Goal: Task Accomplishment & Management: Complete application form

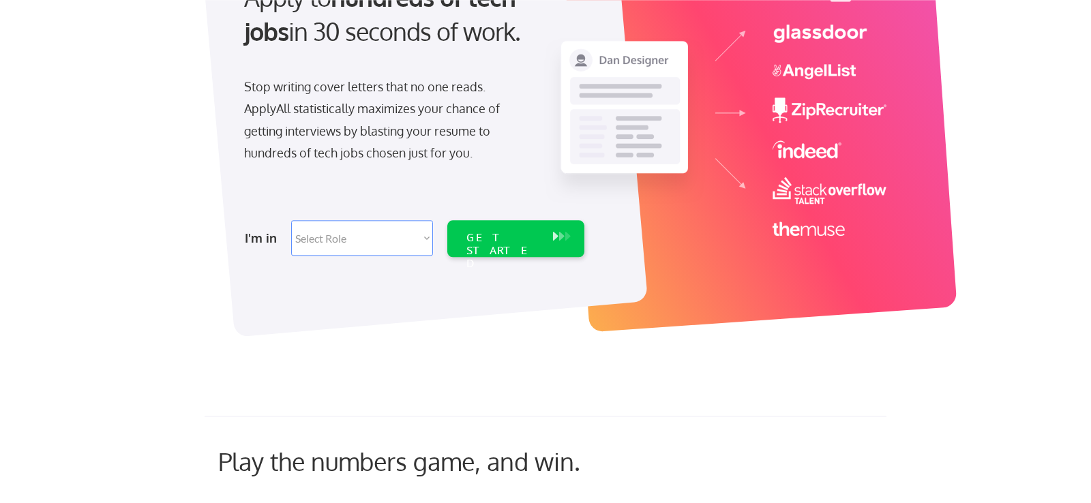
scroll to position [180, 0]
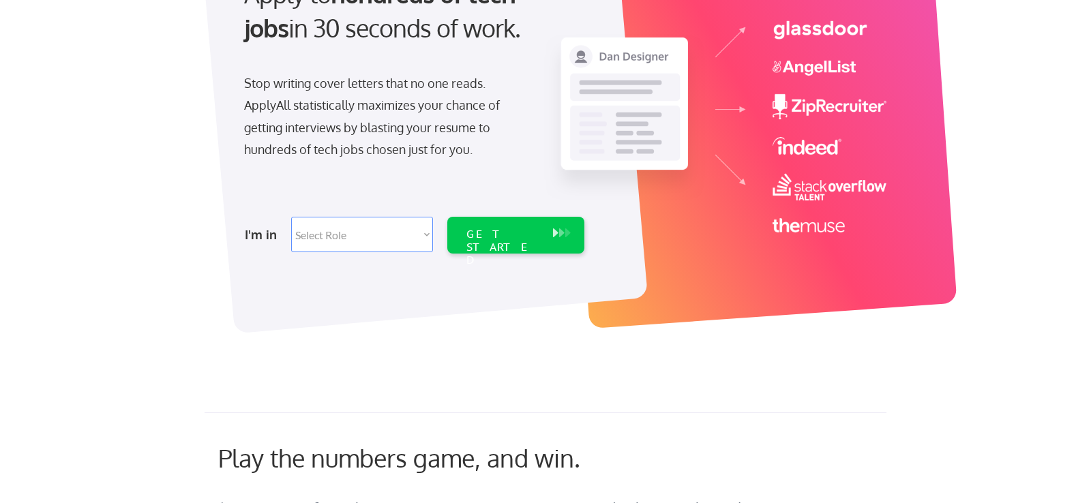
click at [291, 217] on select "Select Role Software Engineering Product Management Customer Success Sales UI/U…" at bounding box center [362, 234] width 142 height 35
select select ""technical_project_program_mgmt""
click option "Technical Project/Program Mgmt" at bounding box center [0, 0] width 0 height 0
select select ""technical_project_program_mgmt""
click at [504, 232] on div "GET STARTED" at bounding box center [502, 248] width 73 height 40
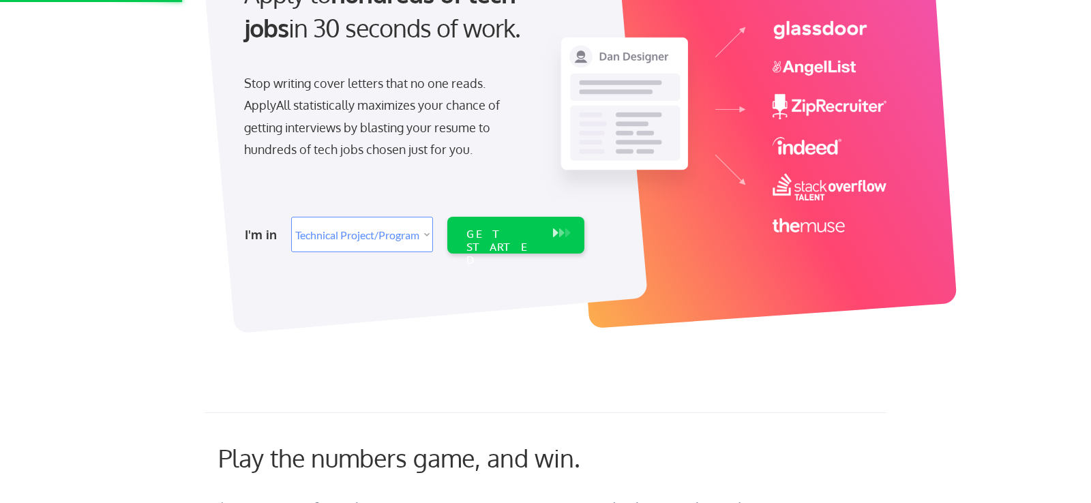
scroll to position [0, 0]
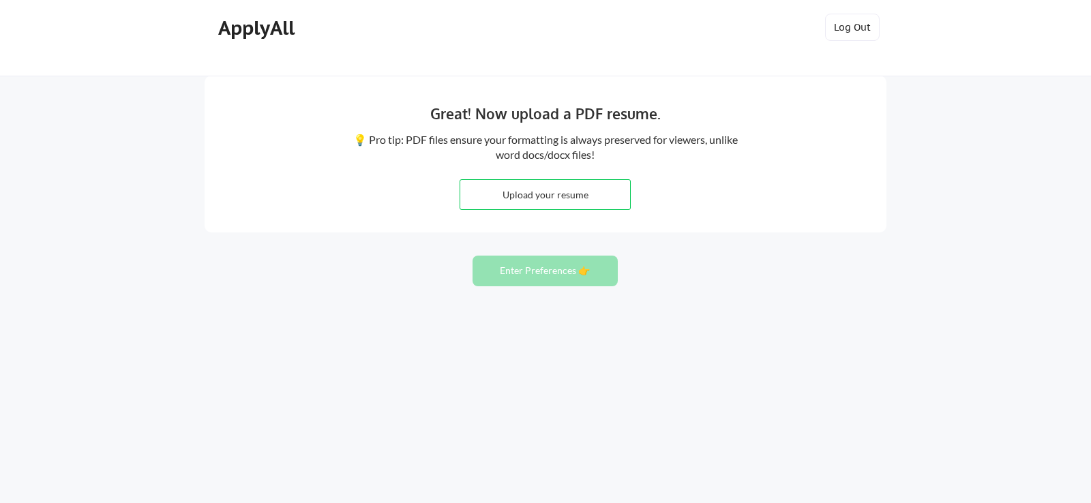
click at [546, 194] on input "file" at bounding box center [545, 194] width 170 height 29
type input "C:\fakepath\Mike Nocito Resume-25.docx"
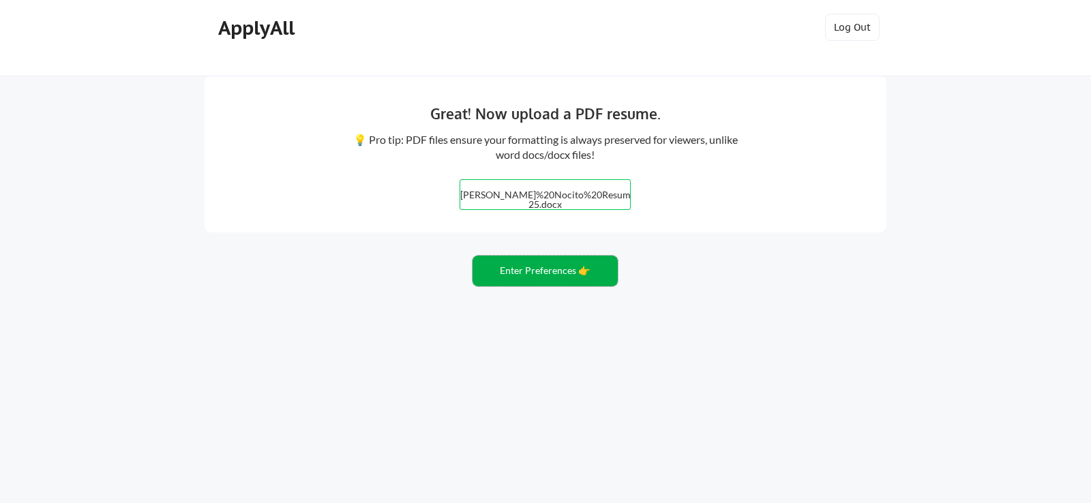
click at [541, 269] on button "Enter Preferences 👉" at bounding box center [545, 271] width 145 height 31
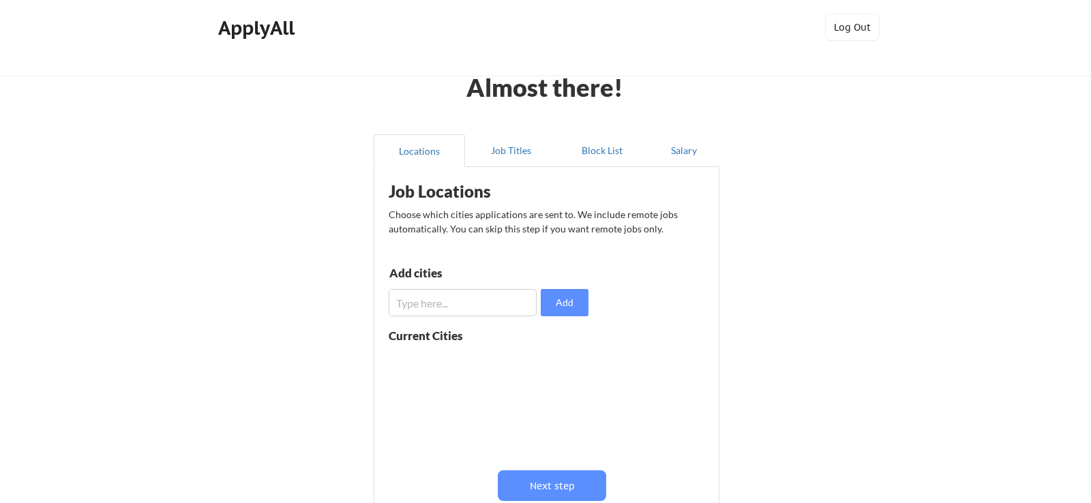
click at [484, 302] on input "input" at bounding box center [463, 302] width 148 height 27
type input "c"
type input "Colorado Springs"
click at [556, 300] on button "Add" at bounding box center [565, 302] width 48 height 27
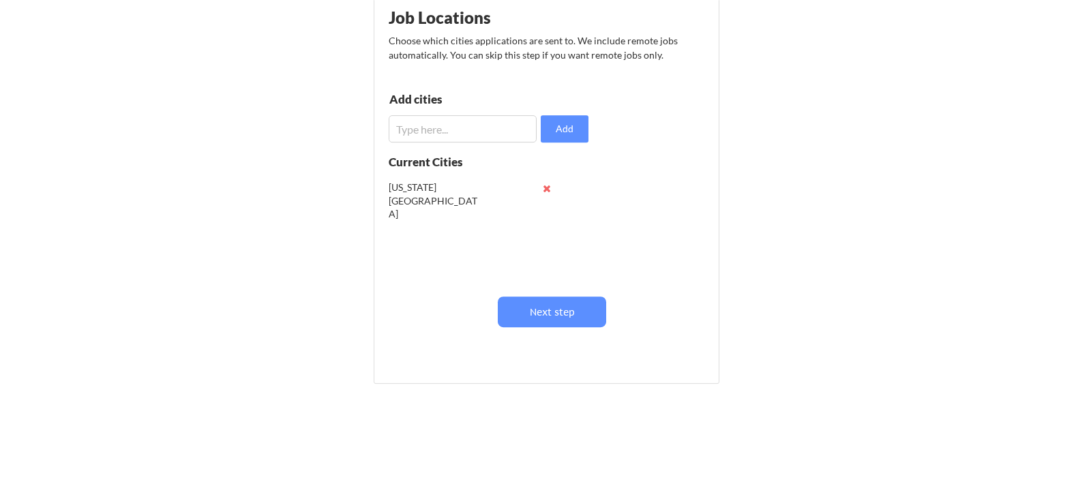
scroll to position [179, 0]
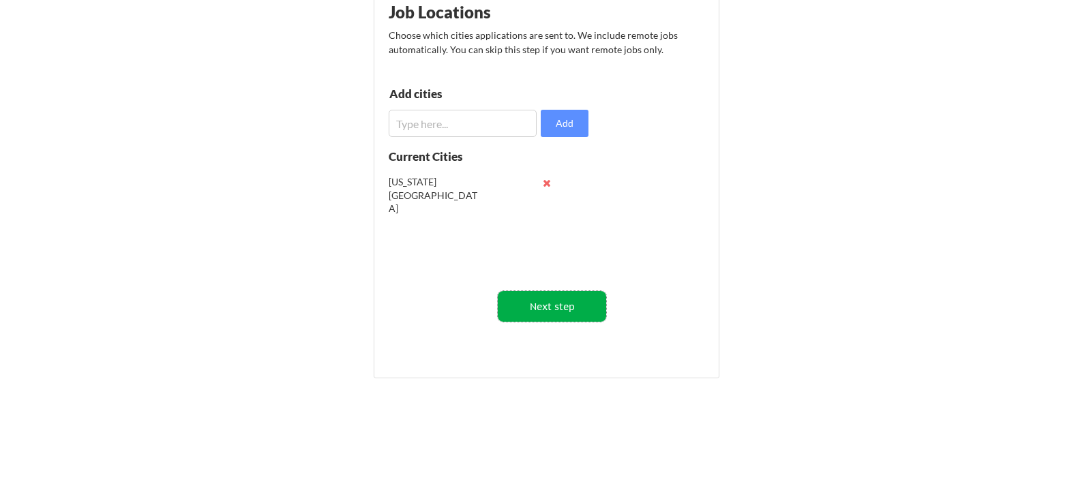
click at [553, 306] on button "Next step" at bounding box center [552, 306] width 108 height 31
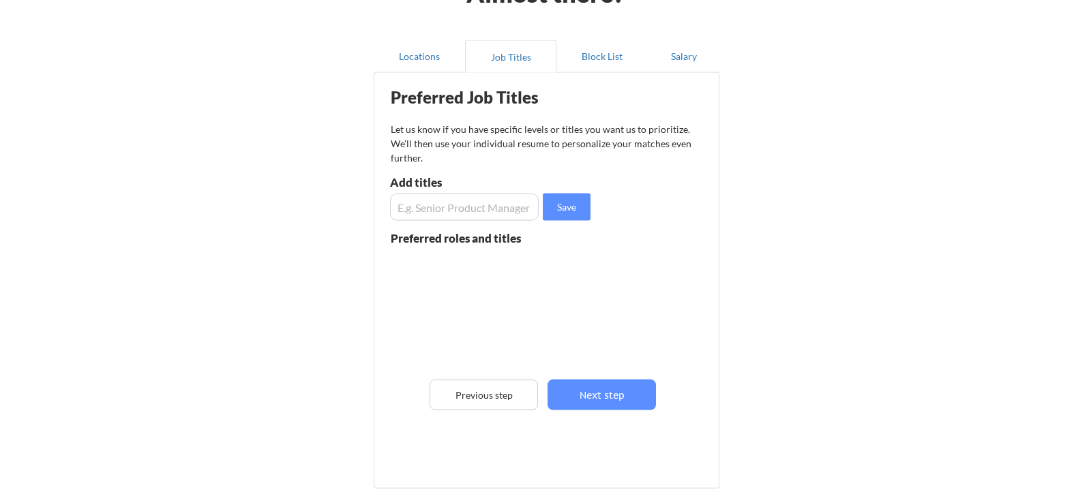
scroll to position [89, 0]
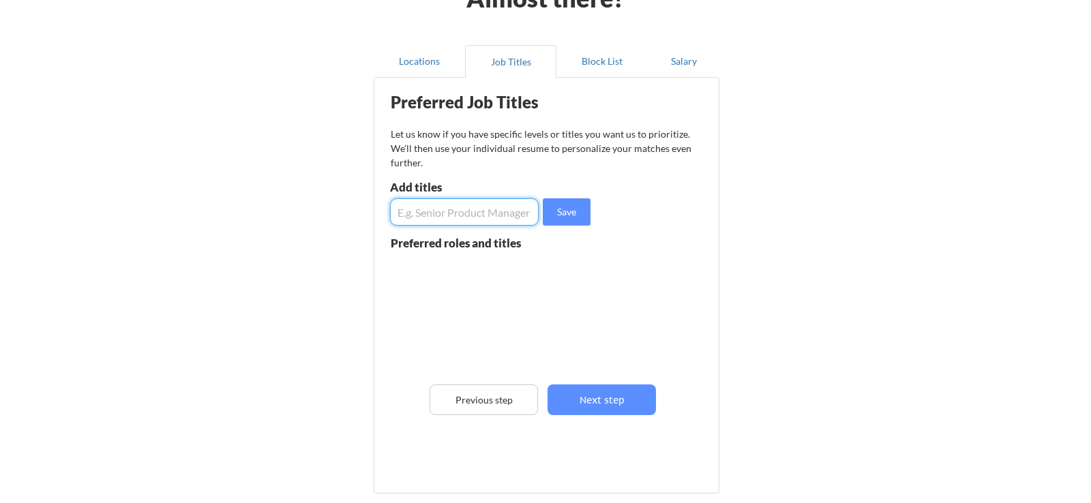
click at [460, 208] on input "input" at bounding box center [464, 211] width 149 height 27
type input "Project Manager"
click at [563, 211] on button "Save" at bounding box center [567, 211] width 48 height 27
click at [477, 212] on input "input" at bounding box center [464, 211] width 149 height 27
type input "Facility Security Officer"
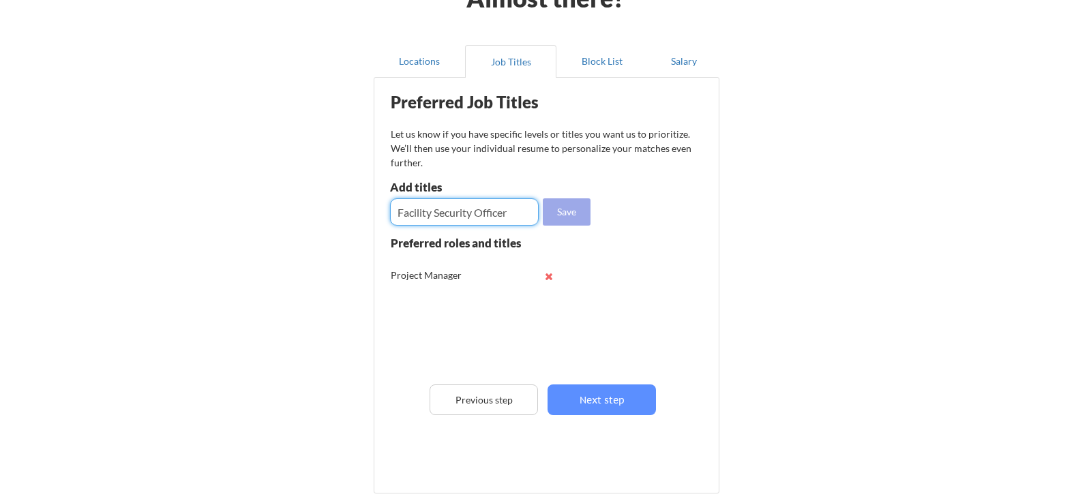
click at [567, 211] on button "Save" at bounding box center [567, 211] width 48 height 27
click at [464, 215] on input "input" at bounding box center [464, 211] width 149 height 27
click at [548, 277] on button at bounding box center [548, 276] width 10 height 10
drag, startPoint x: 464, startPoint y: 215, endPoint x: 333, endPoint y: 208, distance: 131.1
click at [390, 208] on input "input" at bounding box center [464, 211] width 149 height 27
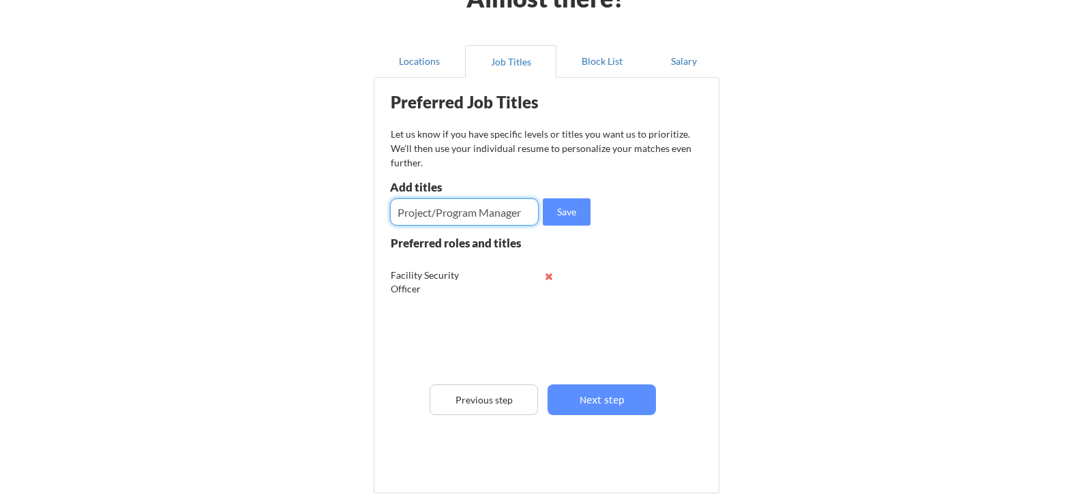
scroll to position [0, 7]
type input "Project/Program Manager"
click at [573, 209] on button "Save" at bounding box center [567, 211] width 48 height 27
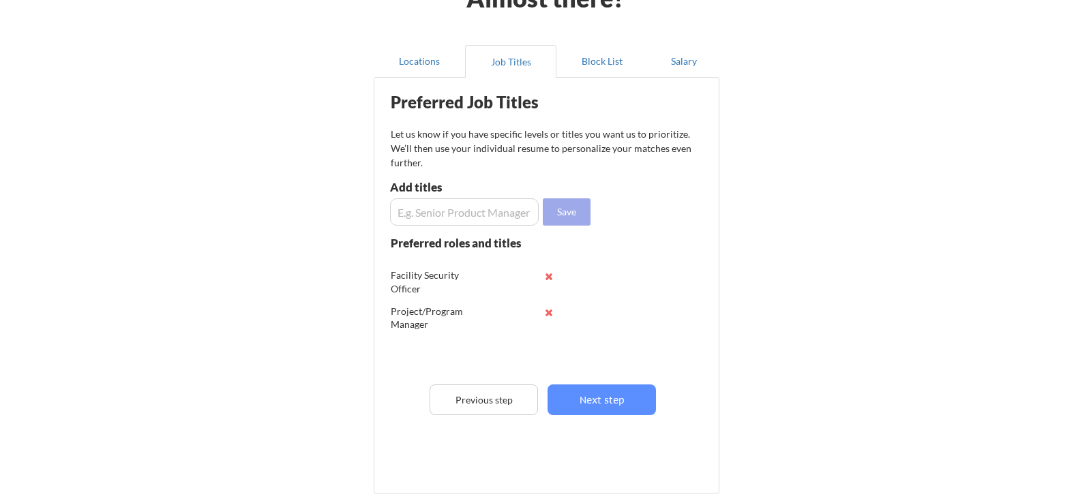
scroll to position [0, 0]
click at [437, 209] on input "input" at bounding box center [464, 211] width 149 height 27
type input "b"
click at [519, 213] on input "input" at bounding box center [464, 211] width 149 height 27
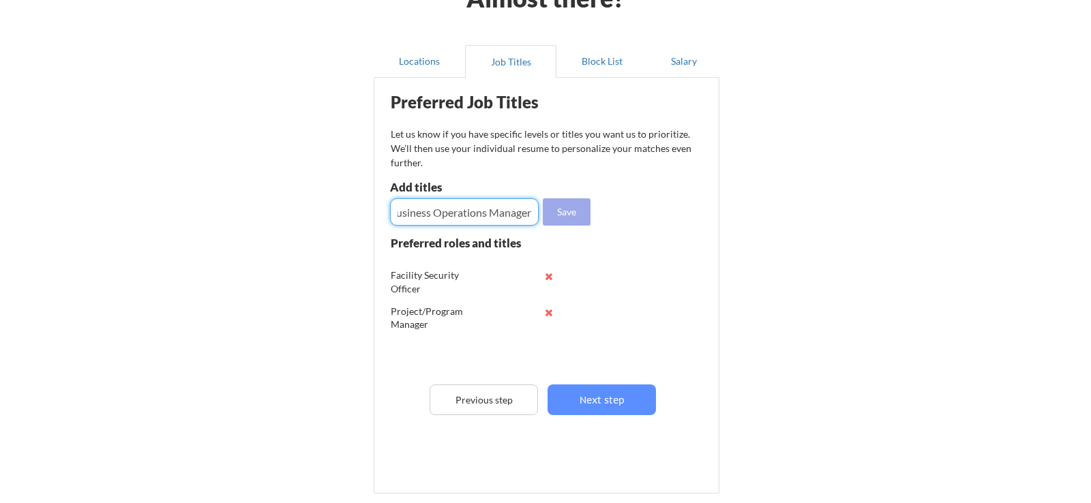
type input "Business Operations Manager"
click at [562, 206] on button "Save" at bounding box center [567, 211] width 48 height 27
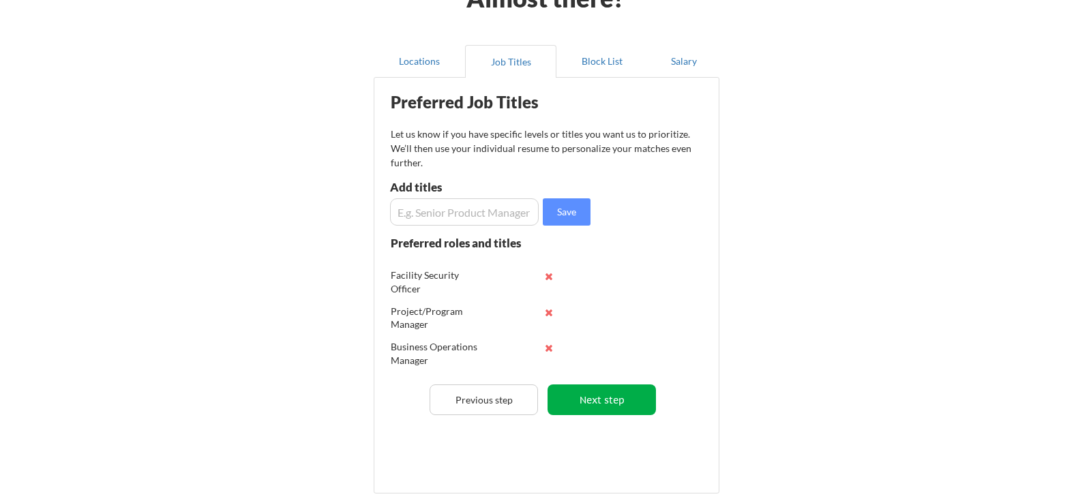
click at [599, 396] on button "Next step" at bounding box center [602, 400] width 108 height 31
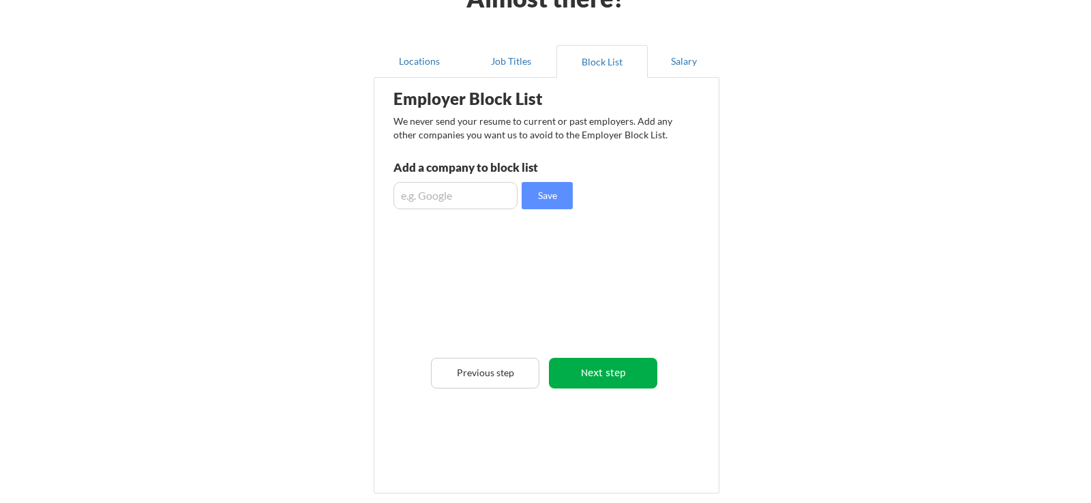
click at [614, 372] on button "Next step" at bounding box center [603, 373] width 108 height 31
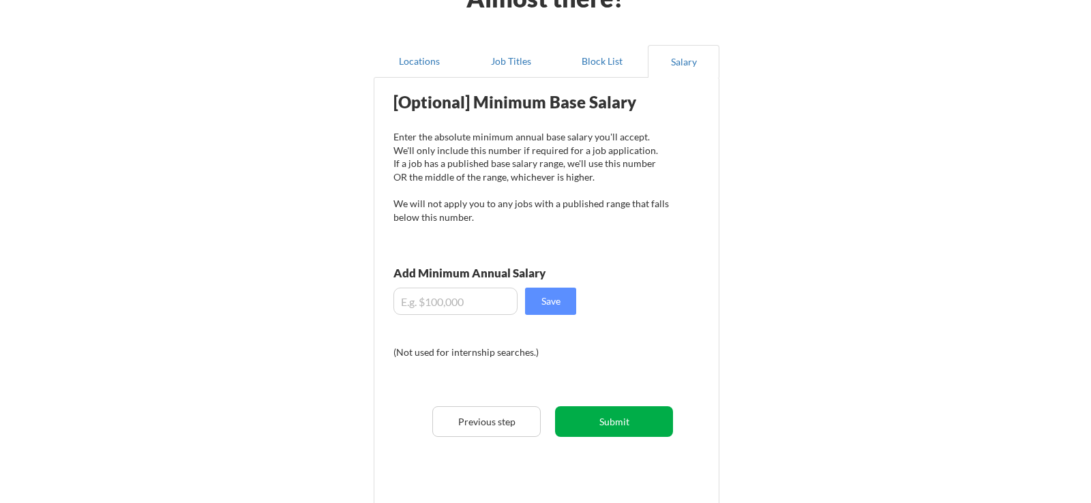
click at [622, 417] on button "Submit" at bounding box center [614, 421] width 118 height 31
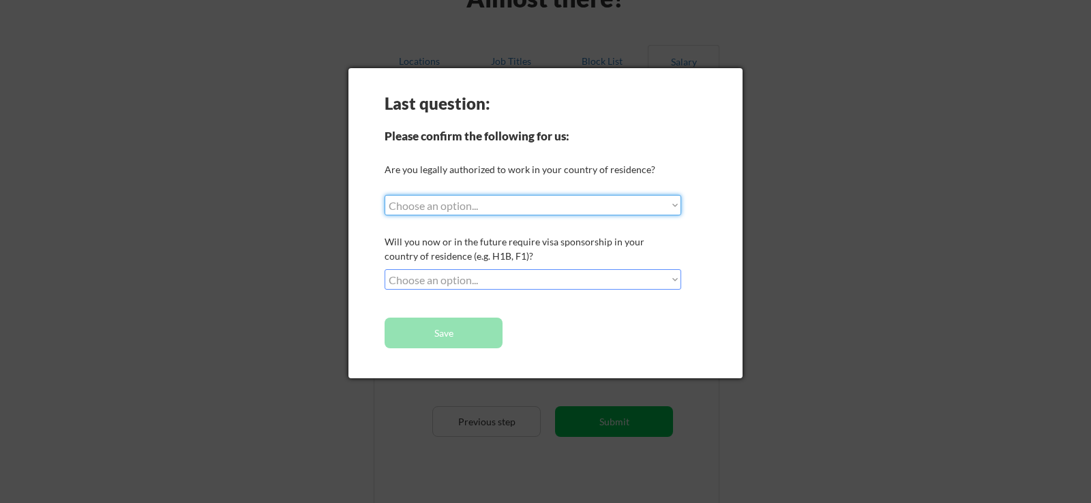
click at [385, 195] on select "Choose an option... Yes, I am a US Citizen Yes, I am a Canadian Citizen Yes, I …" at bounding box center [533, 205] width 297 height 20
select select ""yes__i_am_a_us_citizen""
click option "Yes, I am a US Citizen" at bounding box center [0, 0] width 0 height 0
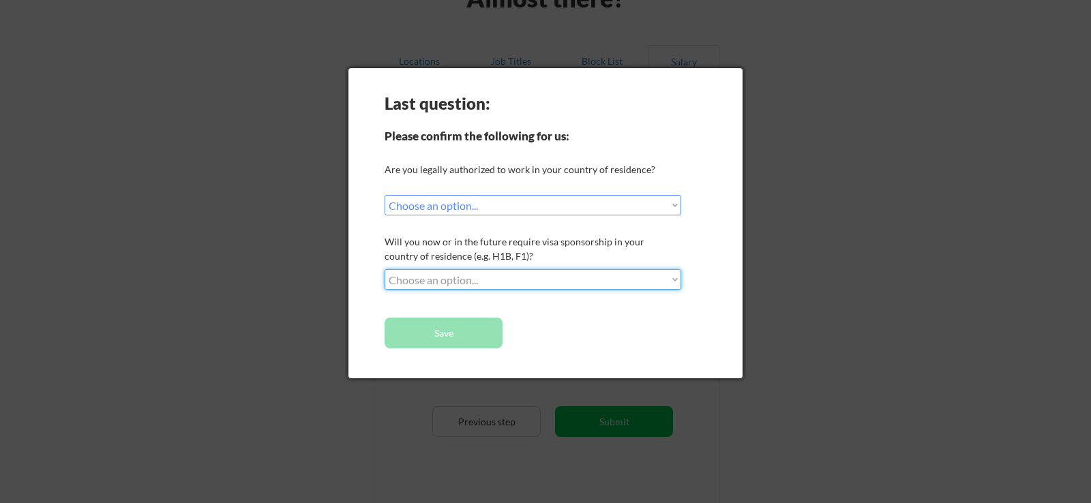
select select ""no__i_will_not_need_sponsorship""
click option "No, I will not need sponsorship" at bounding box center [0, 0] width 0 height 0
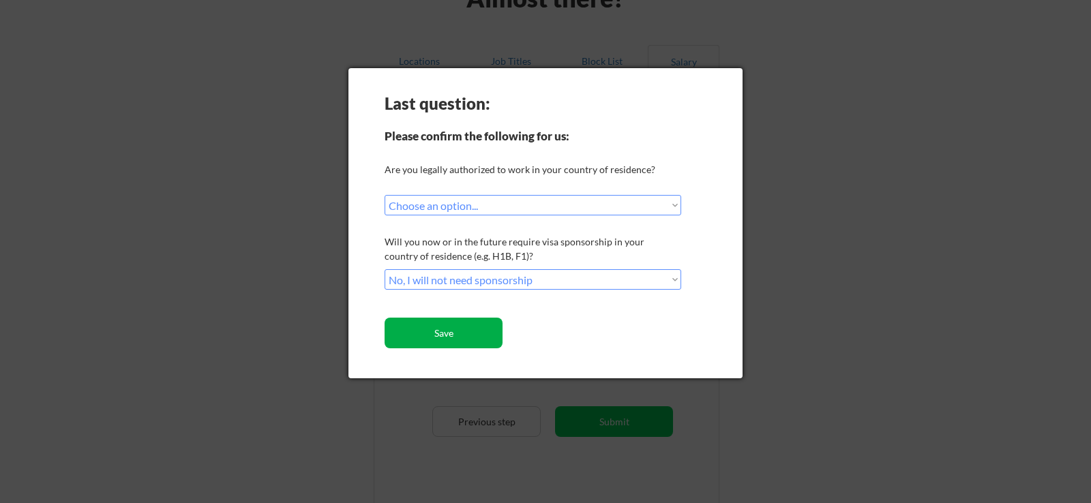
click at [443, 331] on button "Save" at bounding box center [444, 333] width 118 height 31
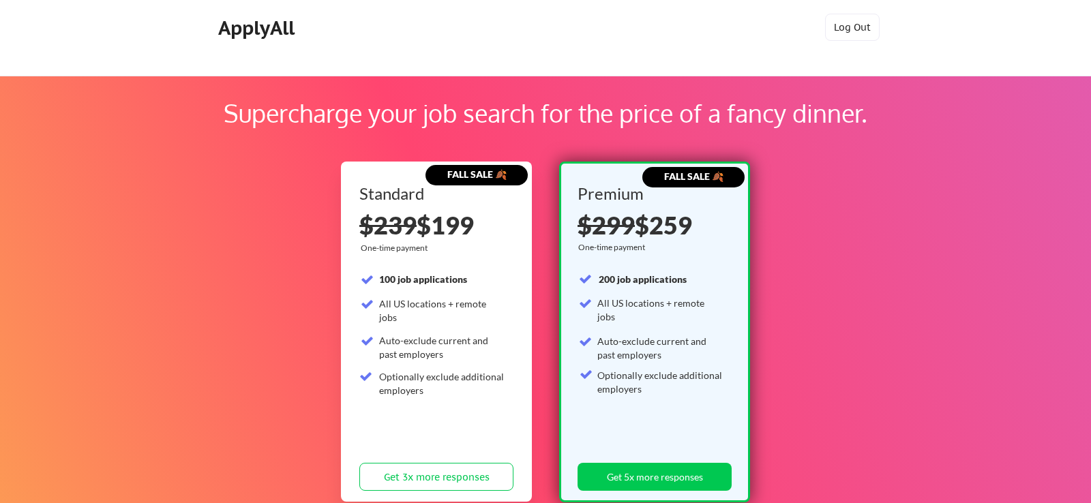
click at [286, 32] on div "ApplyAll" at bounding box center [258, 27] width 80 height 23
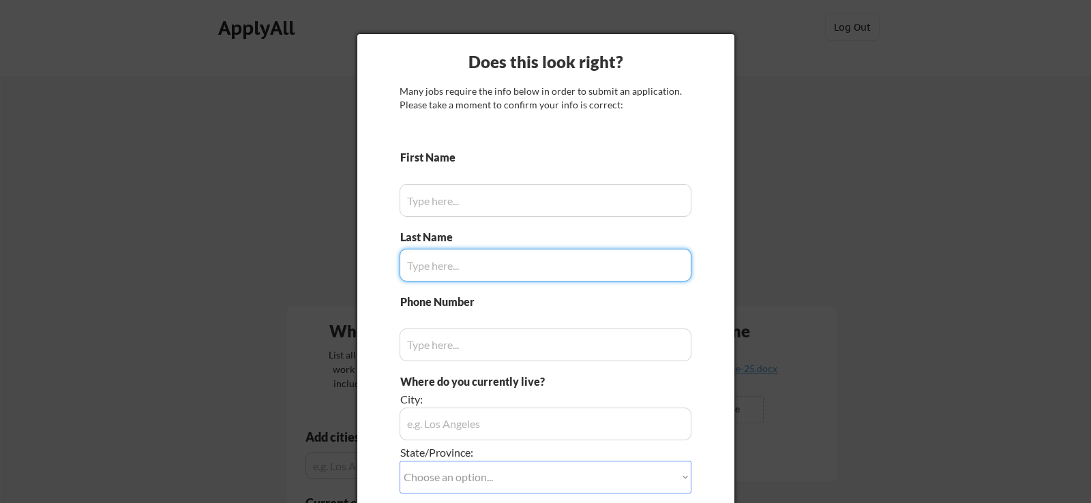
click at [1037, 209] on div at bounding box center [545, 251] width 1091 height 503
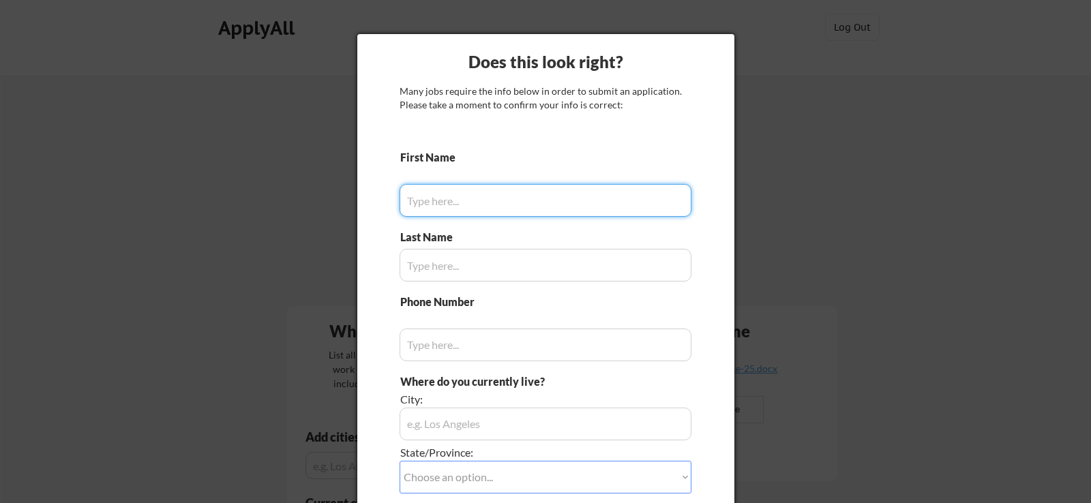
click at [479, 205] on input "input" at bounding box center [546, 200] width 292 height 33
type input "Michael"
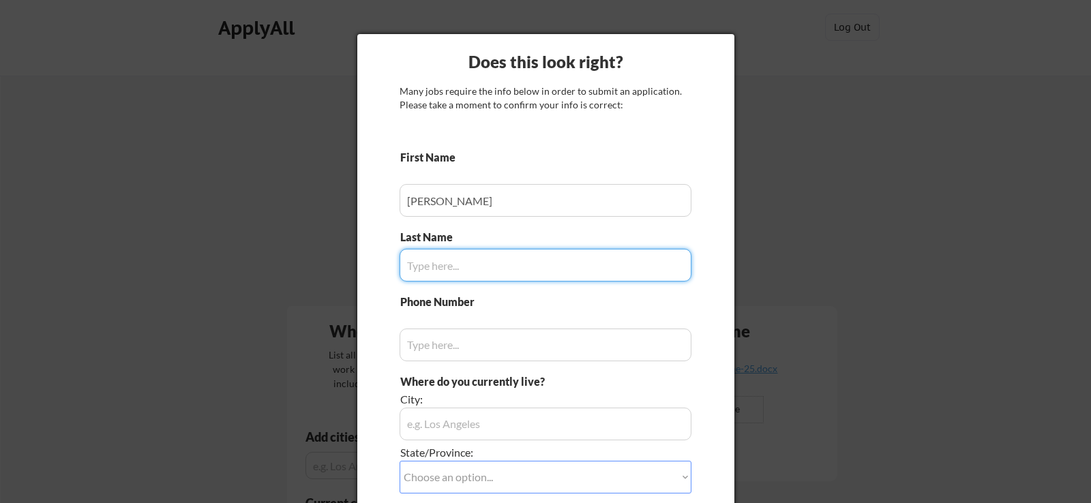
click at [546, 260] on input "input" at bounding box center [546, 265] width 292 height 33
type input "Nocito"
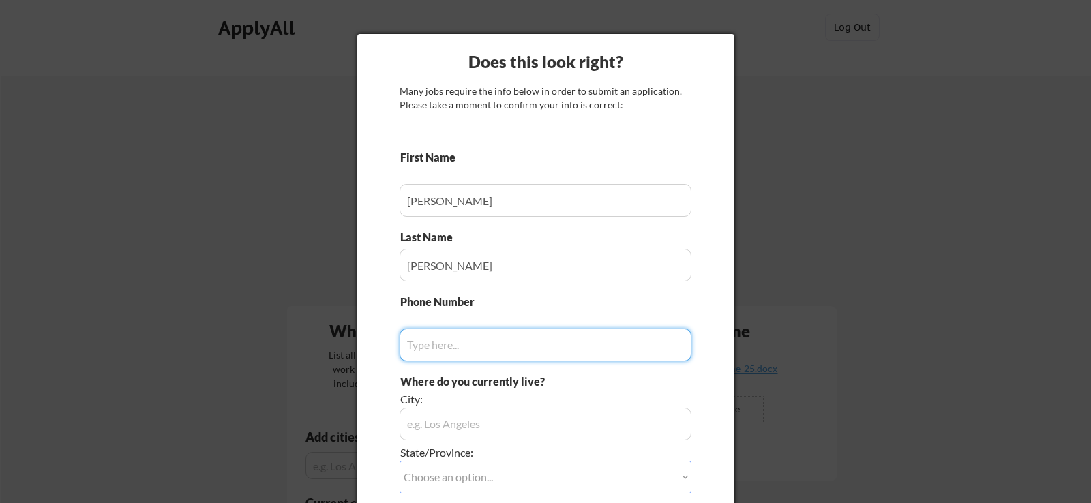
click at [495, 360] on input "input" at bounding box center [546, 345] width 292 height 33
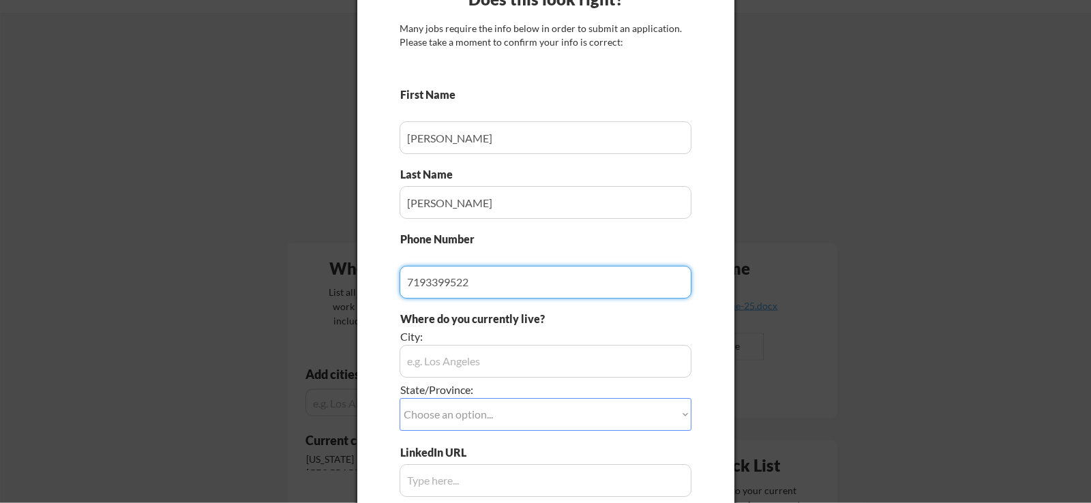
scroll to position [90, 0]
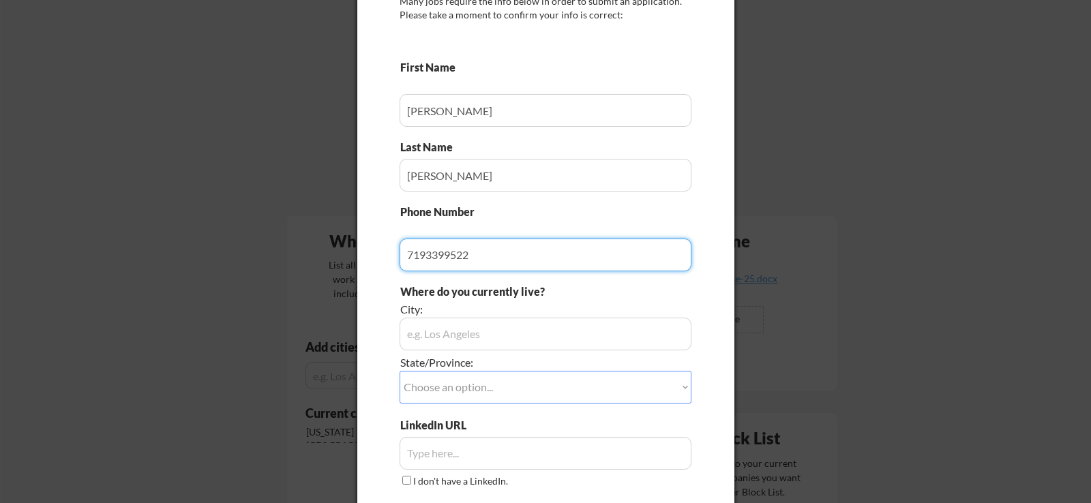
type input "7193399522"
click at [520, 335] on input "input" at bounding box center [546, 334] width 292 height 33
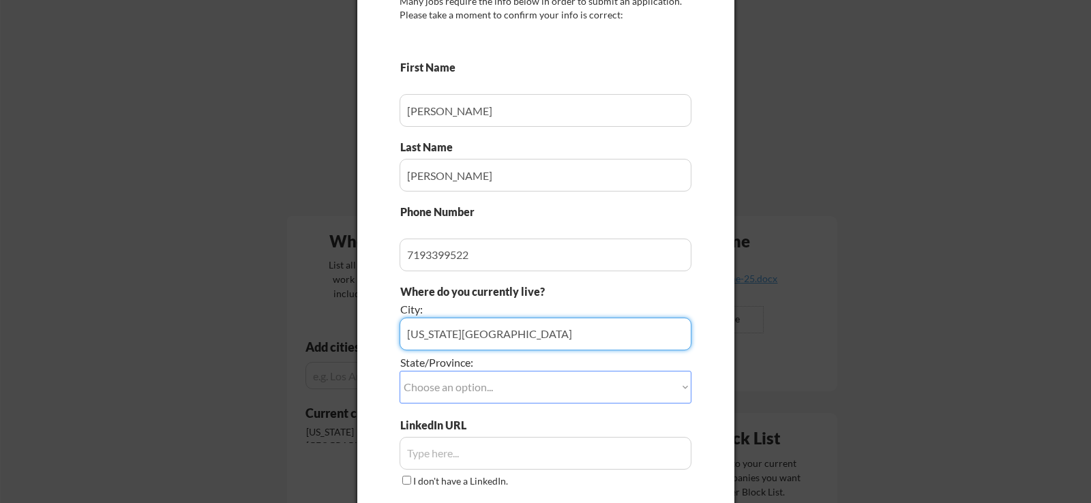
type input "Colorado Springs"
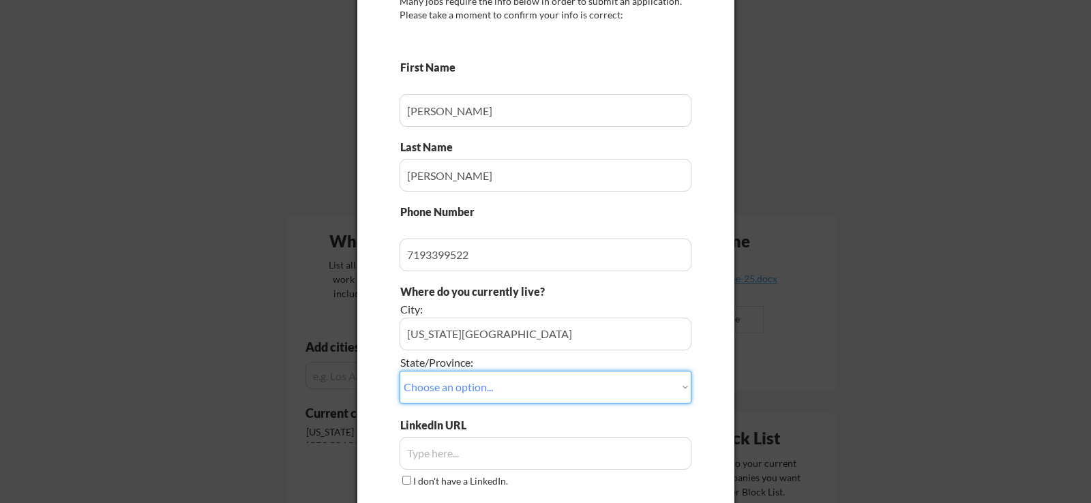
select select ""Colorado""
click option "Colorado" at bounding box center [0, 0] width 0 height 0
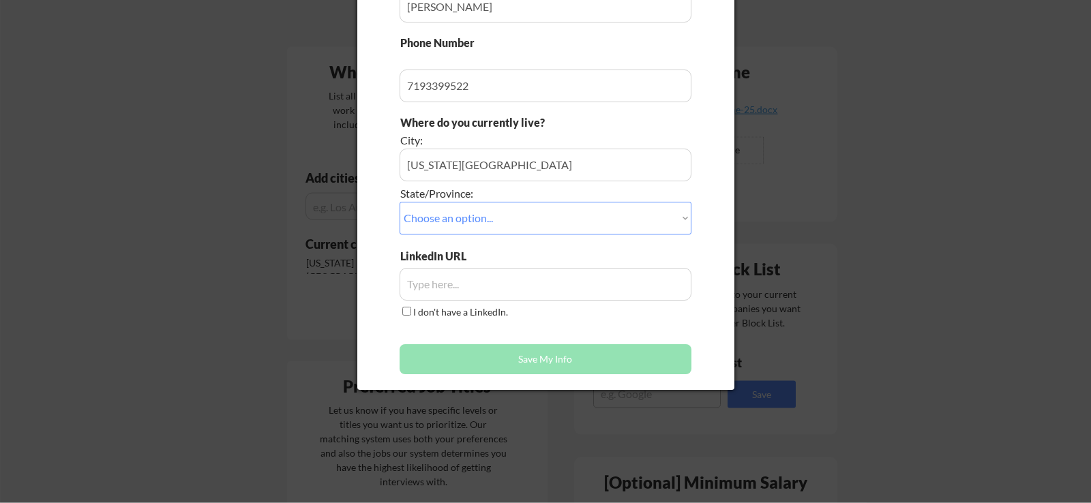
scroll to position [270, 0]
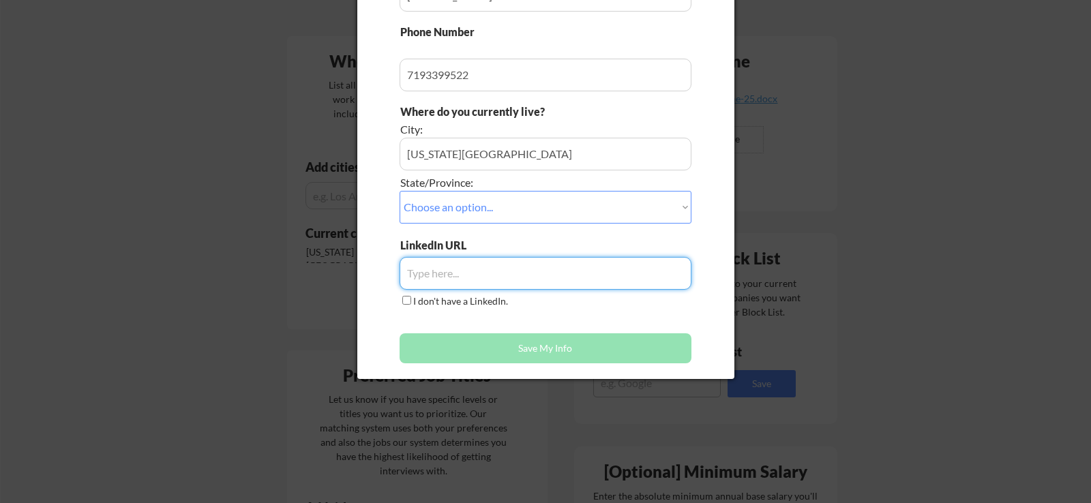
paste input "https://www.linkedin.com/in/mike-nocito-pmp/"
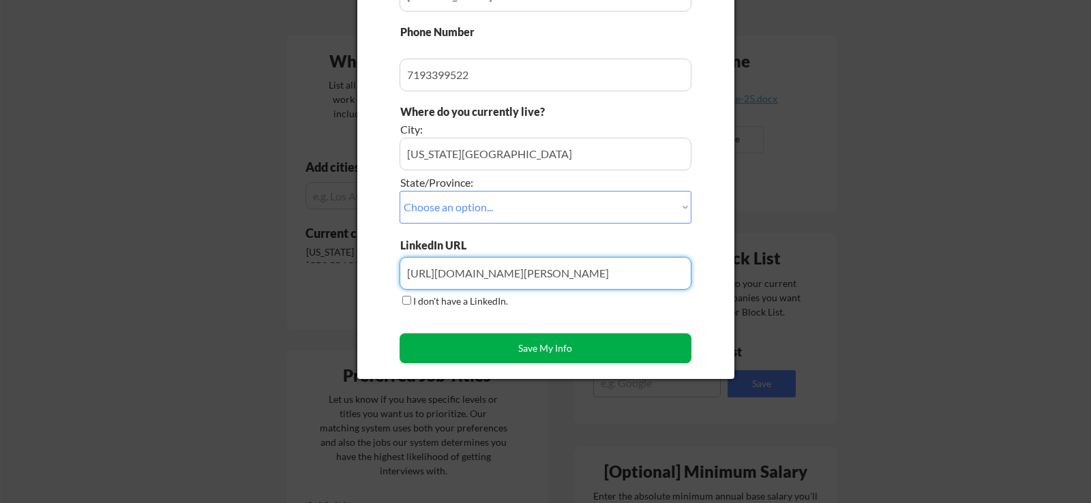
type input "https://www.linkedin.com/in/mike-nocito-pmp/"
click at [567, 347] on button "Save My Info" at bounding box center [546, 348] width 292 height 30
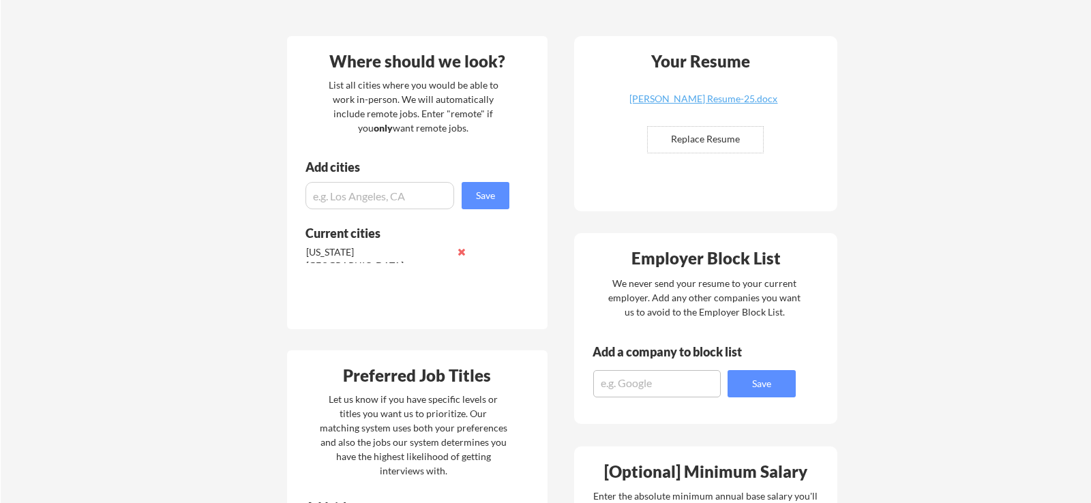
click at [354, 198] on input "input" at bounding box center [379, 195] width 149 height 27
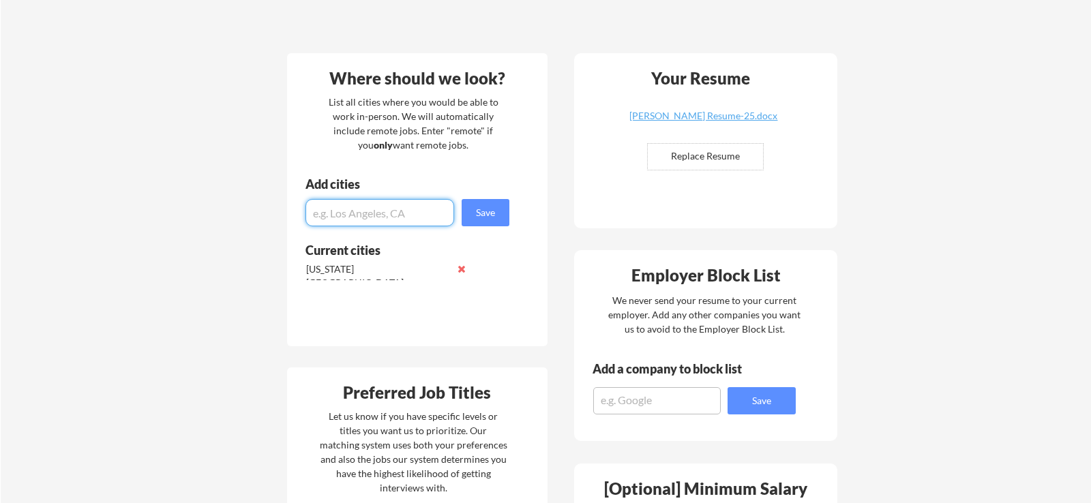
scroll to position [0, 0]
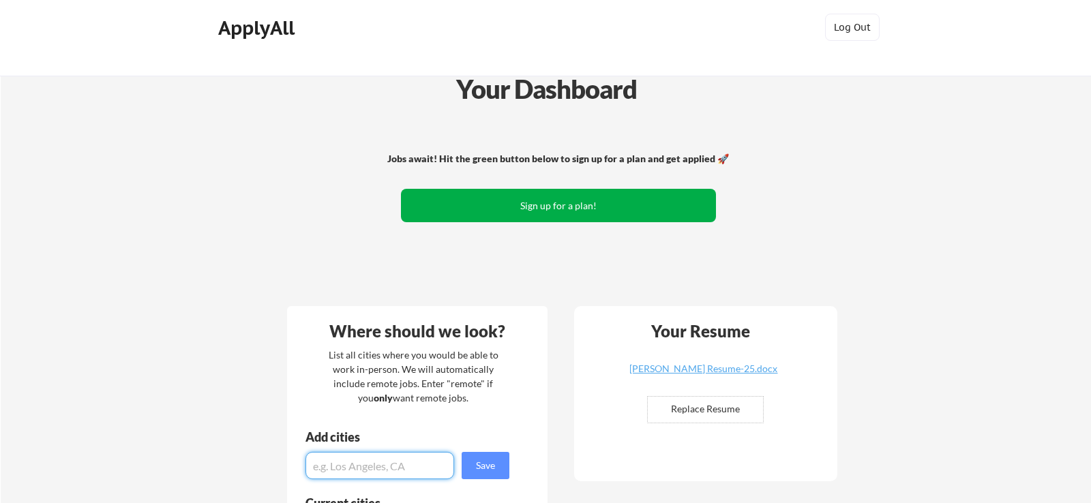
click at [549, 205] on button "Sign up for a plan!" at bounding box center [558, 205] width 315 height 33
